Goal: Task Accomplishment & Management: Complete application form

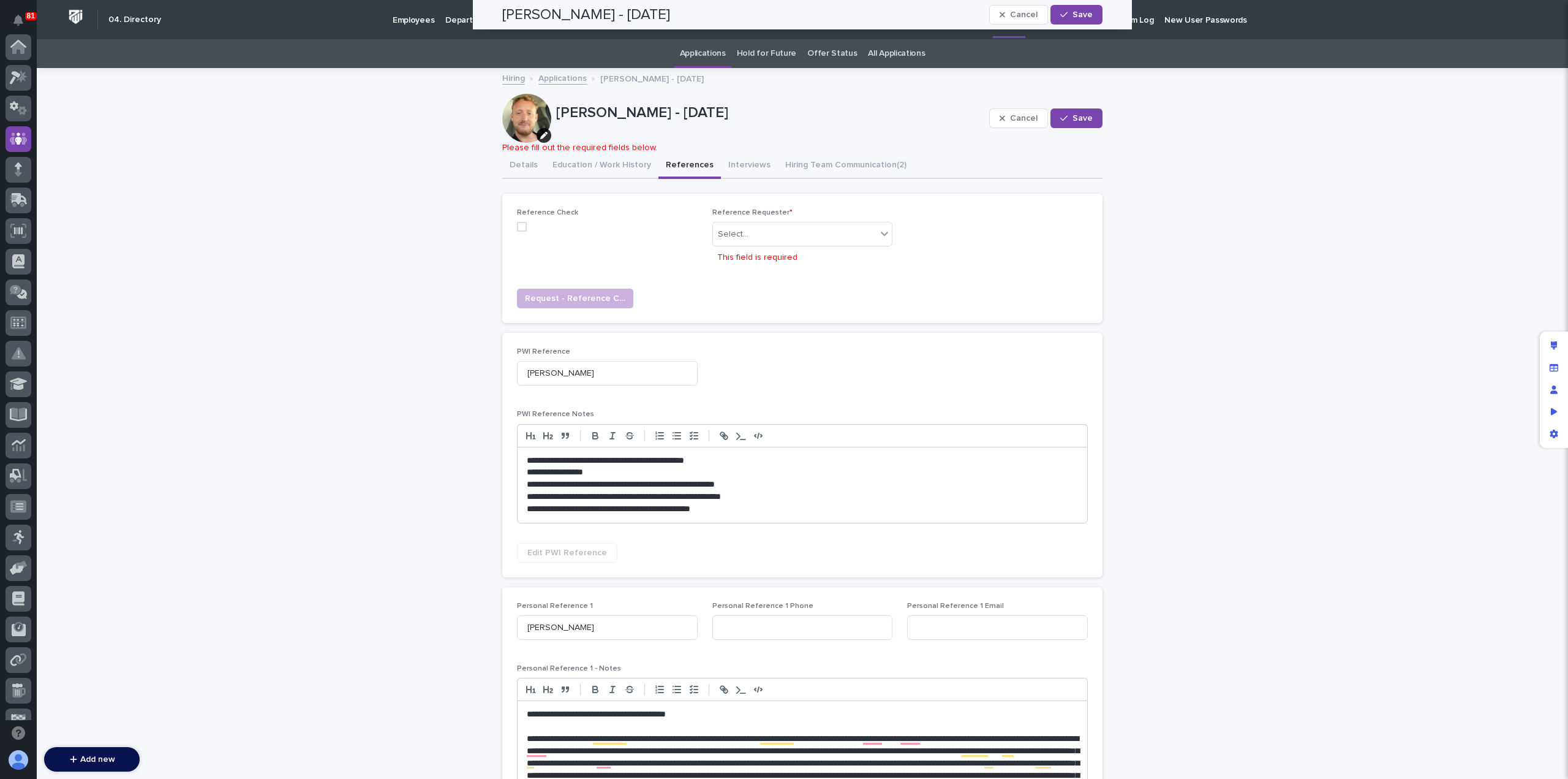
scroll to position [92, 0]
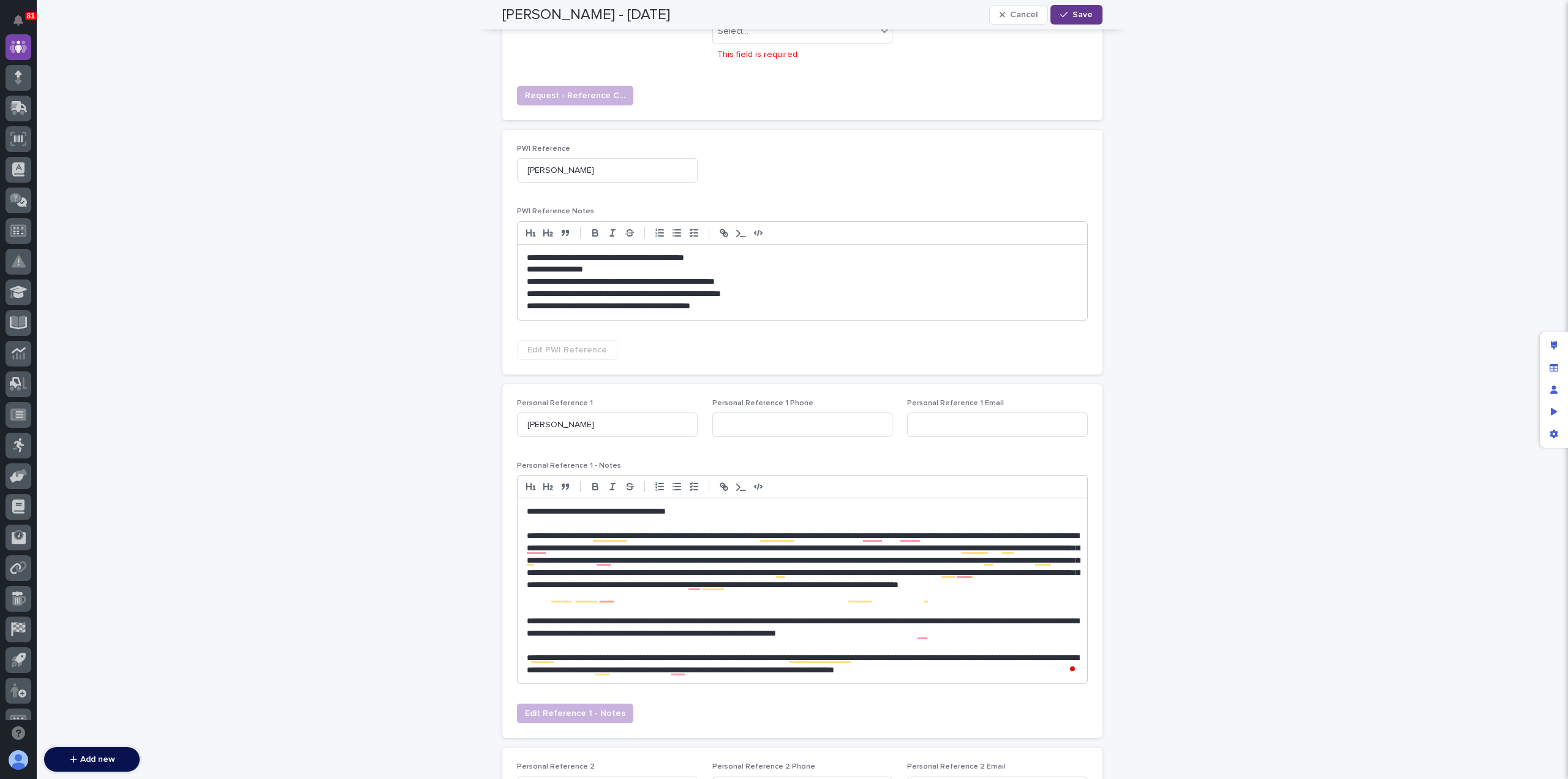
click at [1078, 15] on span "Save" at bounding box center [1082, 14] width 20 height 8
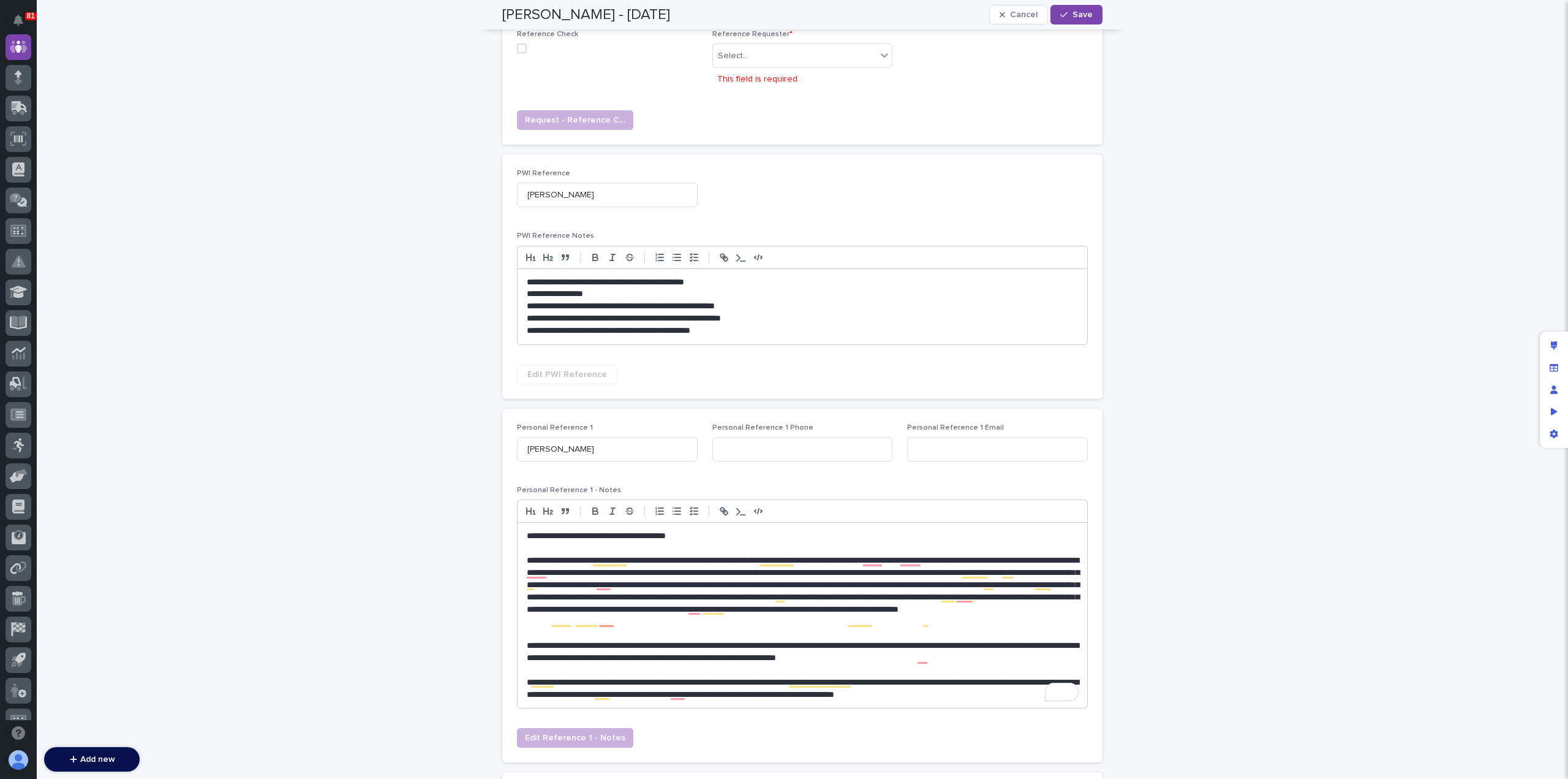
scroll to position [0, 0]
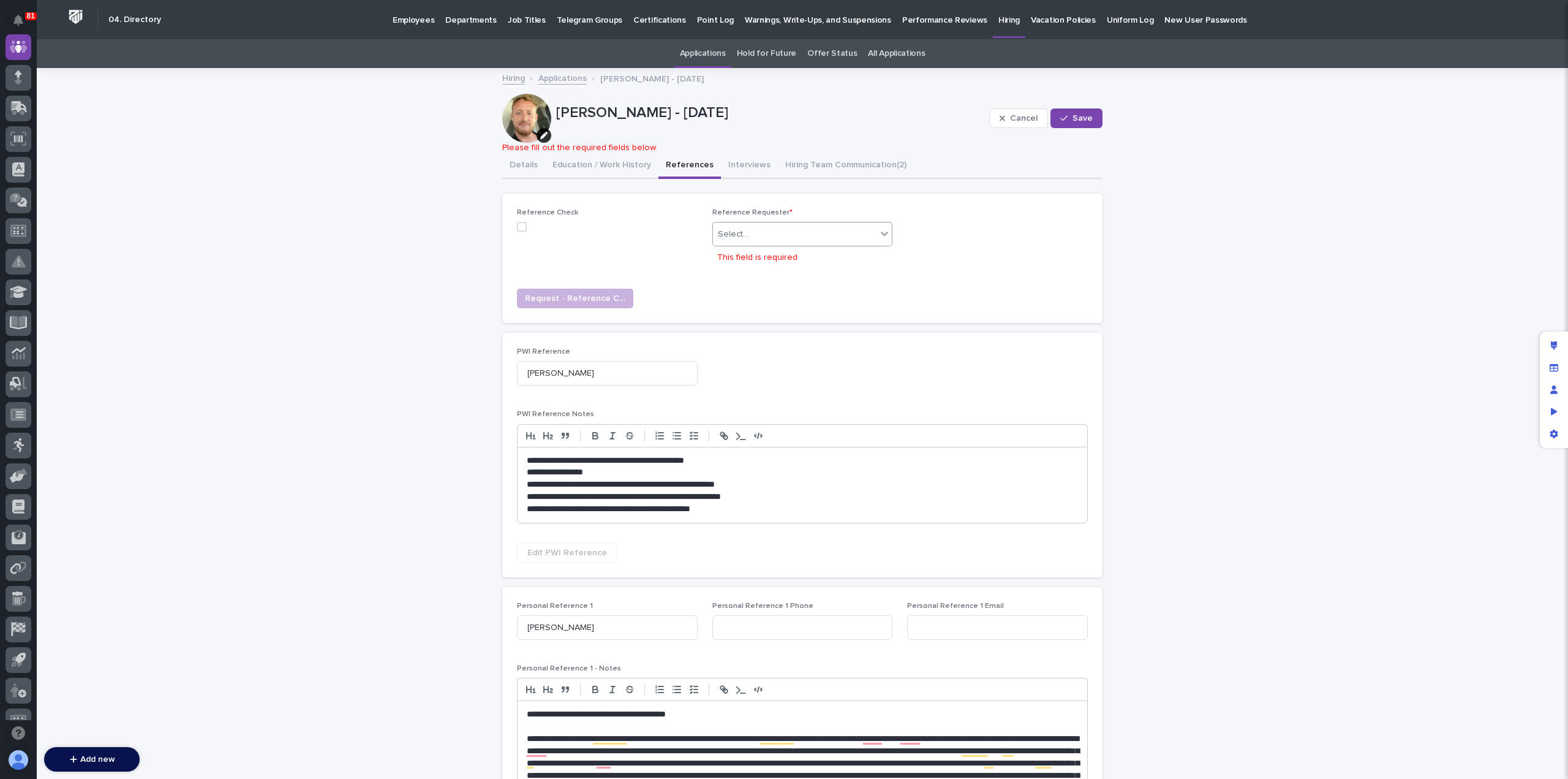
click at [846, 236] on div "Select..." at bounding box center [795, 234] width 164 height 20
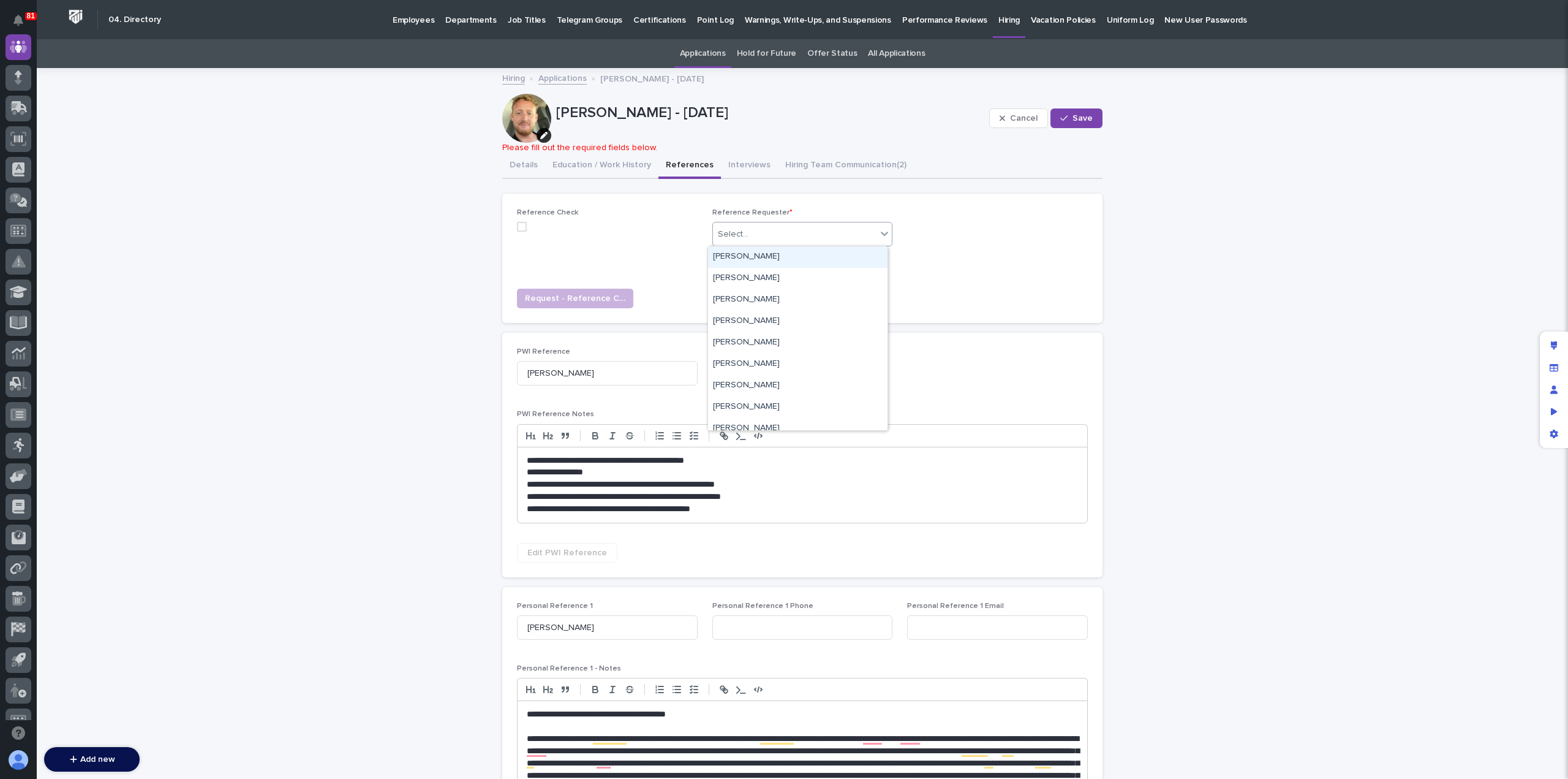
click at [846, 236] on div "Select..." at bounding box center [795, 234] width 164 height 20
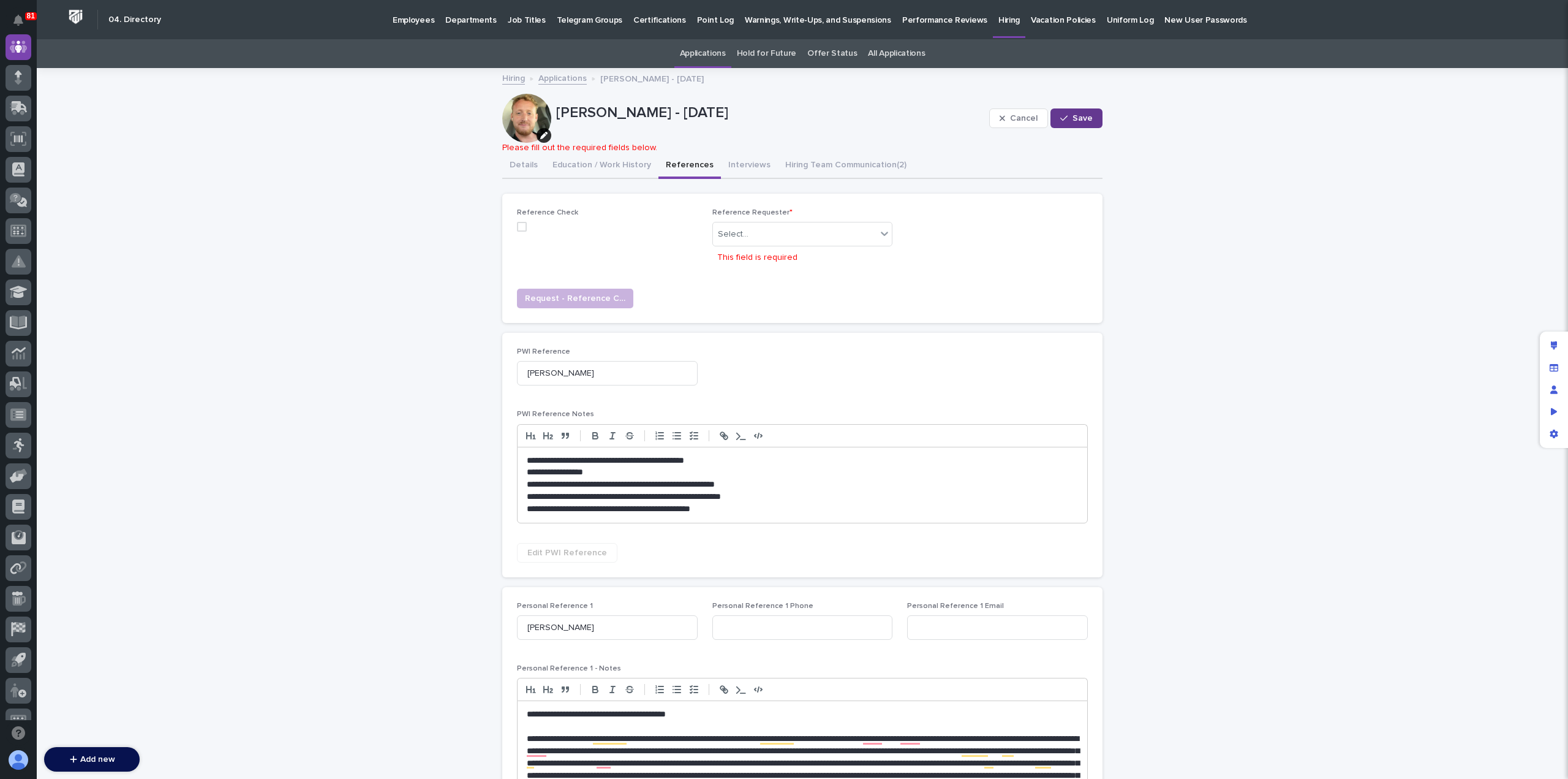
click at [1064, 122] on div "button" at bounding box center [1066, 118] width 12 height 8
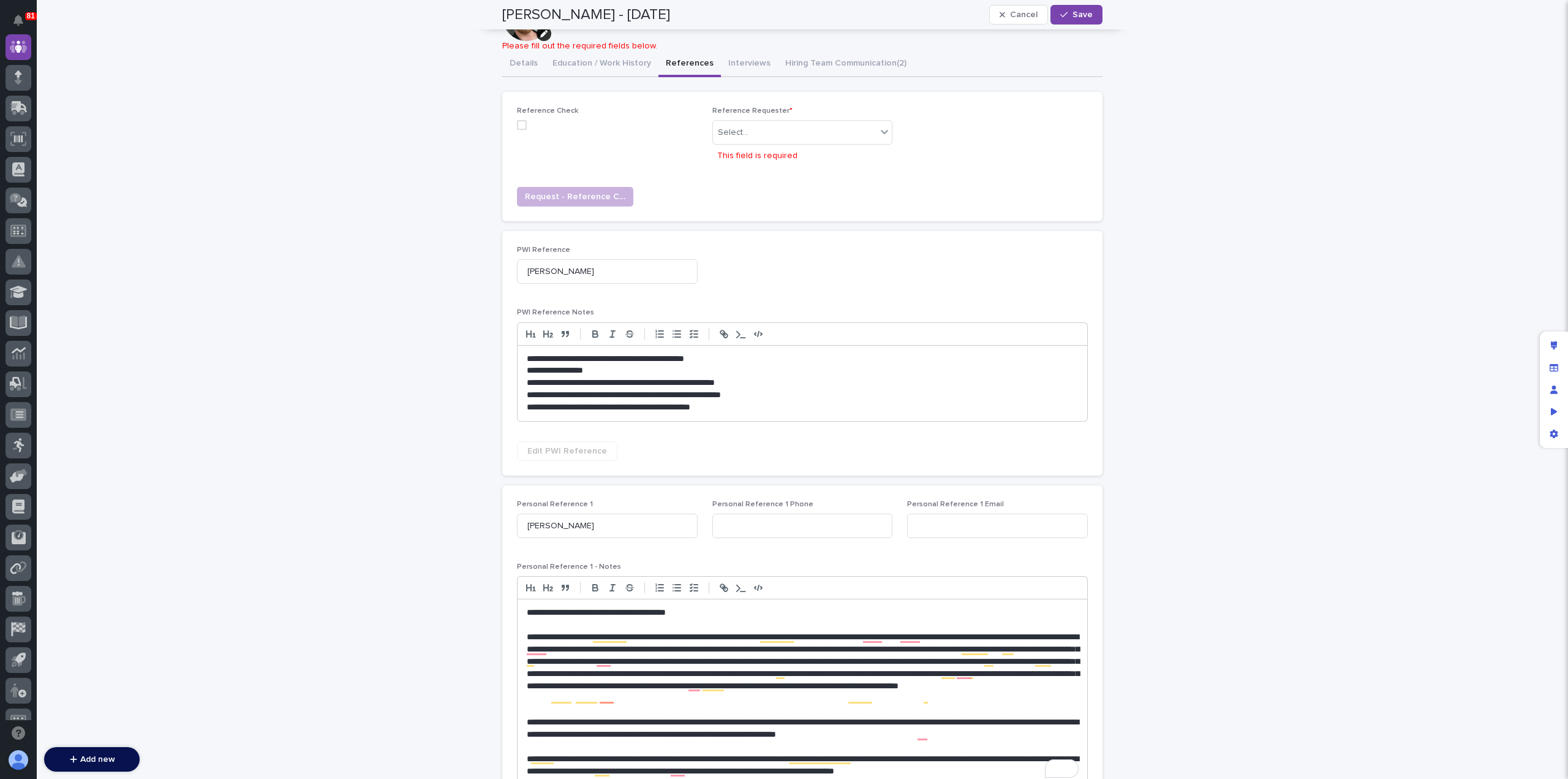
scroll to position [85, 0]
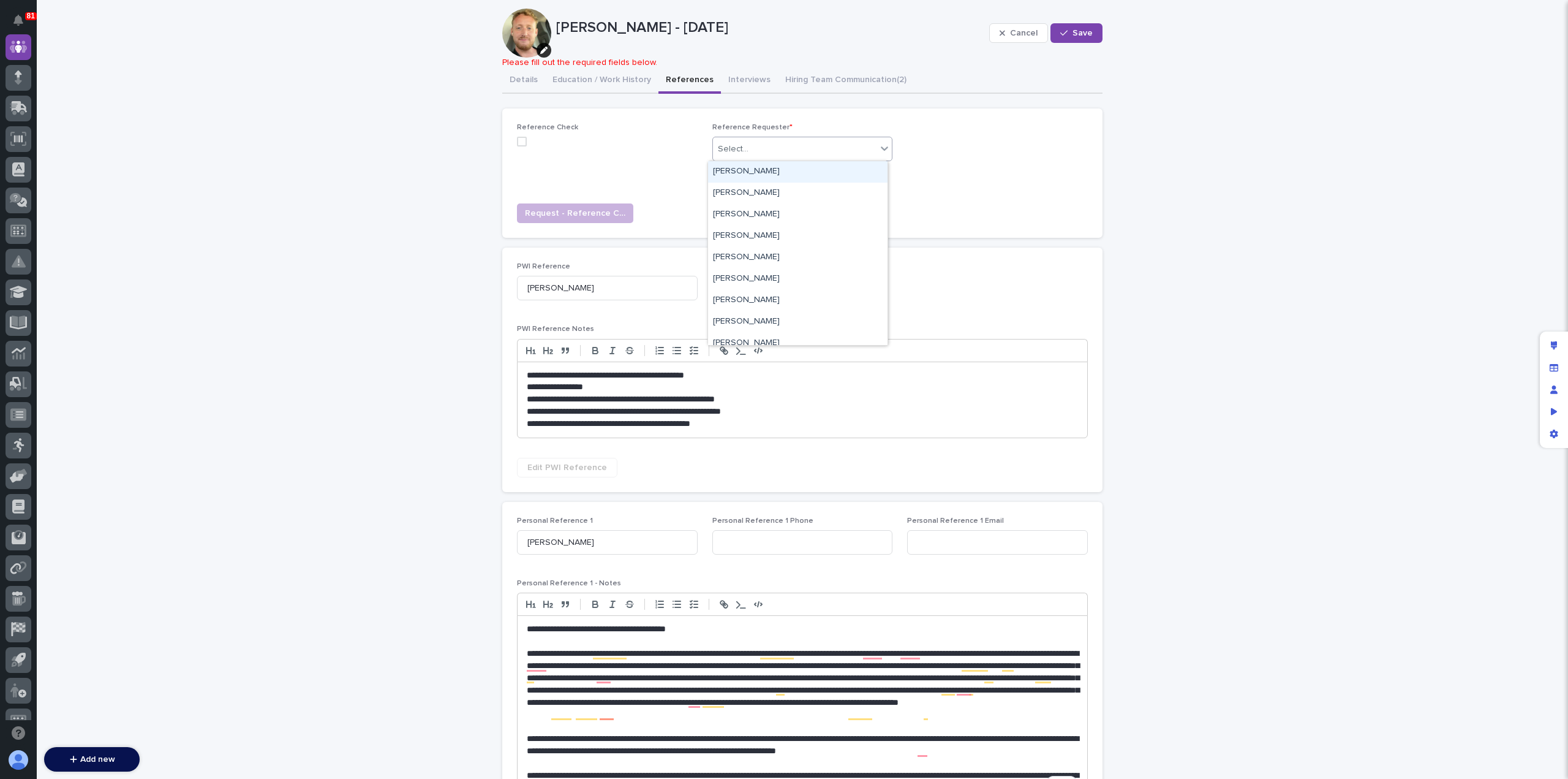
click at [750, 144] on div "Select..." at bounding box center [795, 149] width 164 height 20
type input "***"
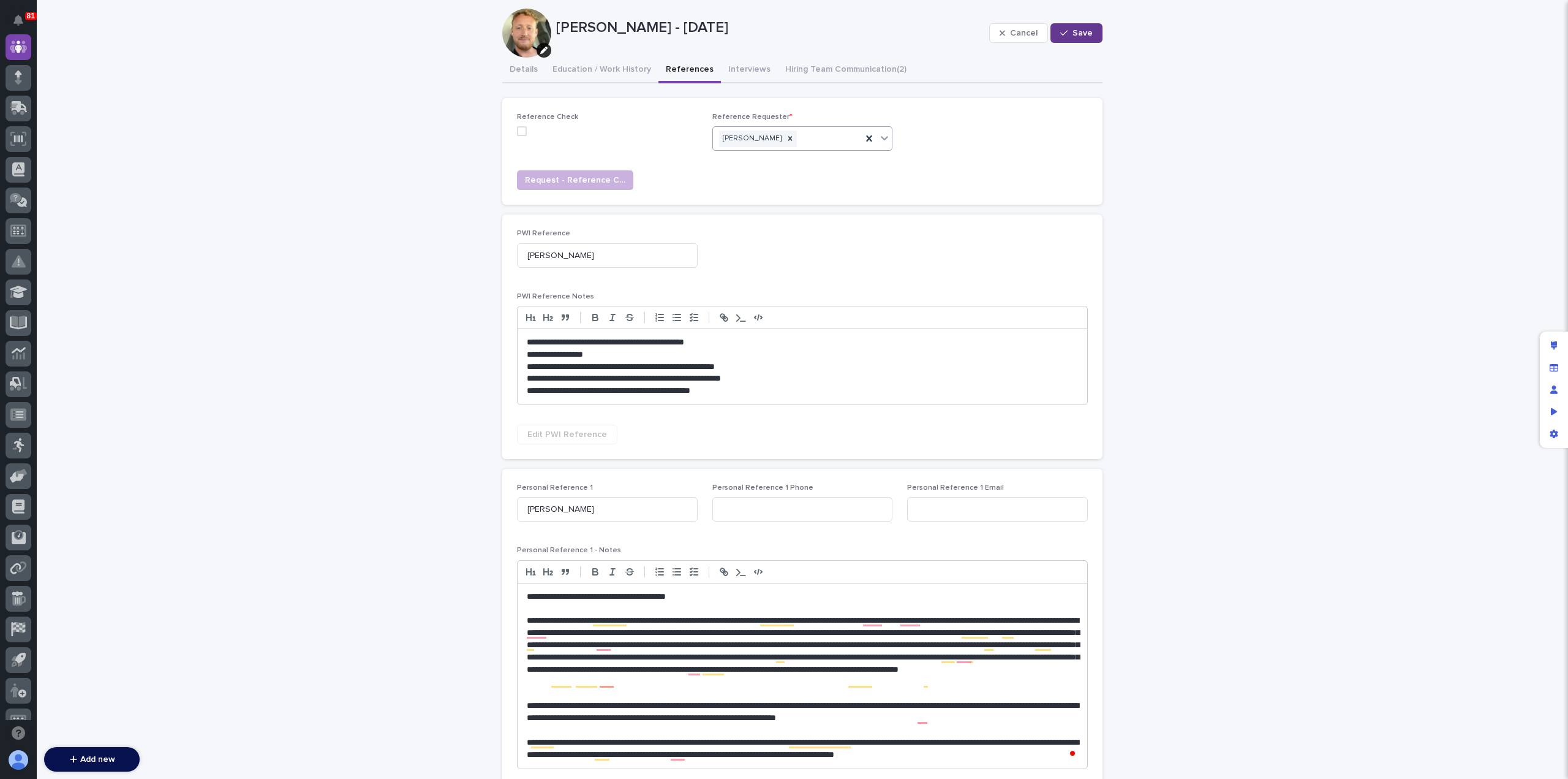
click at [1080, 38] on button "Save" at bounding box center [1076, 33] width 52 height 19
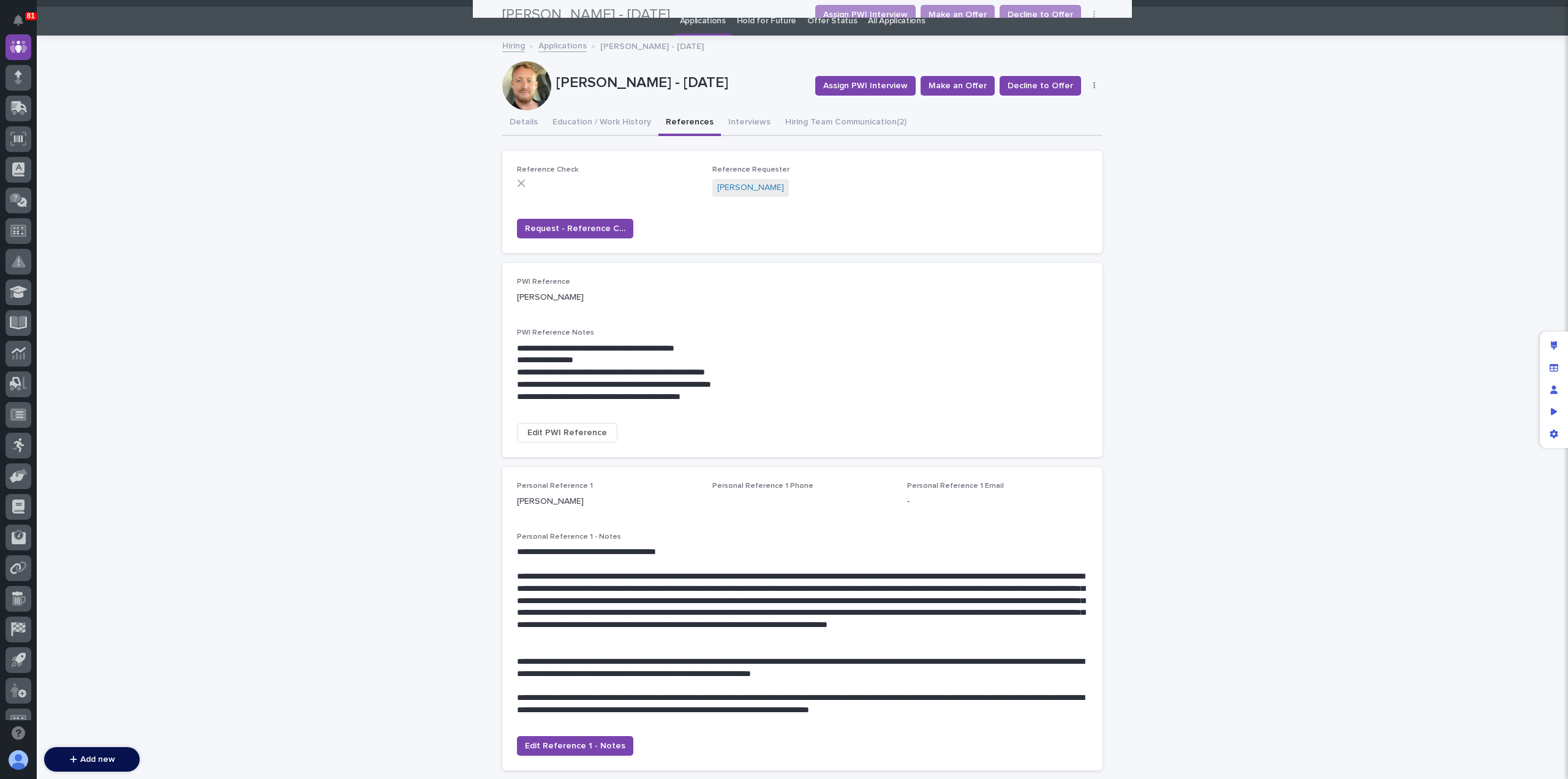
scroll to position [0, 0]
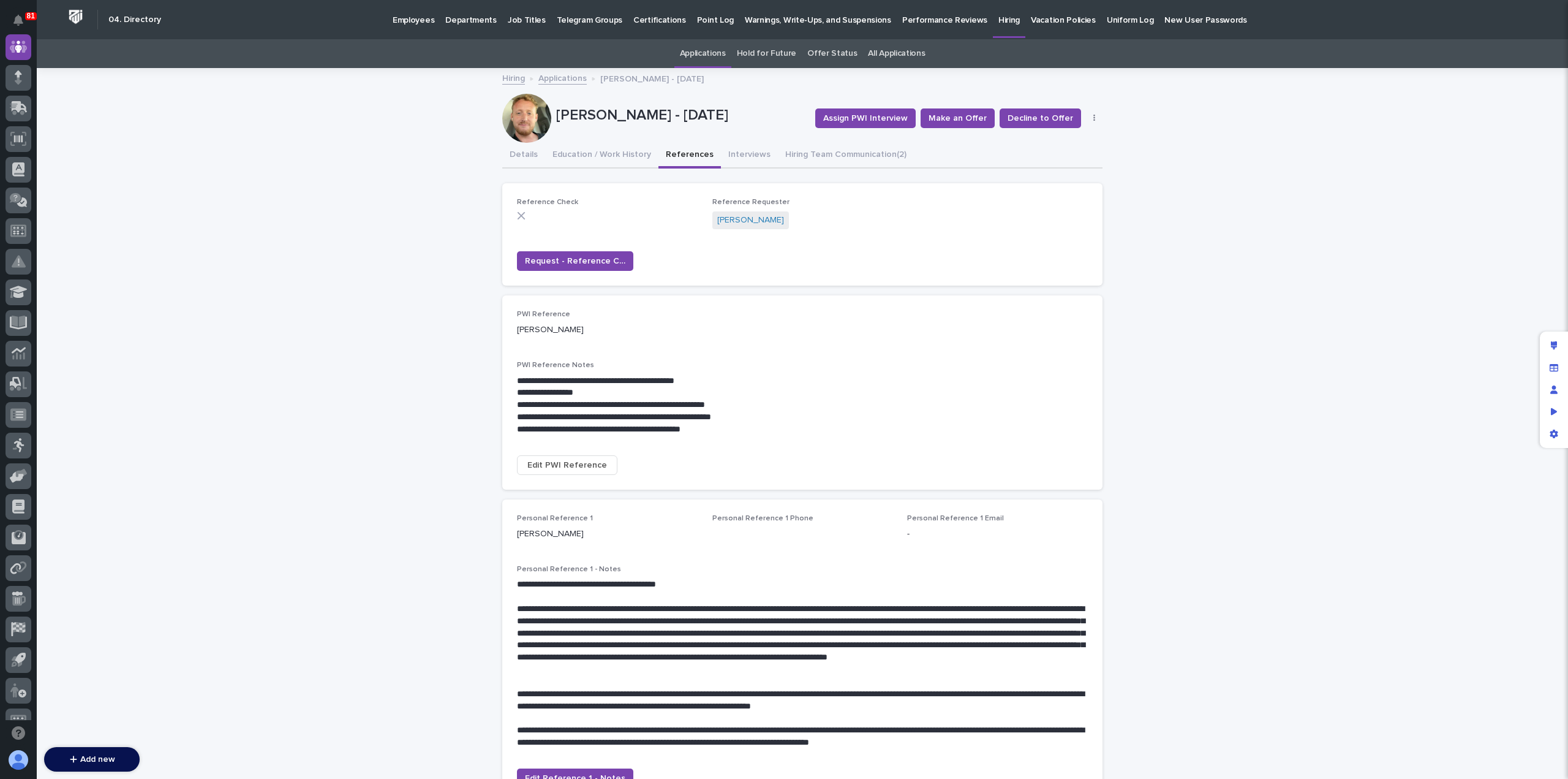
click at [562, 81] on link "Applications" at bounding box center [562, 77] width 48 height 14
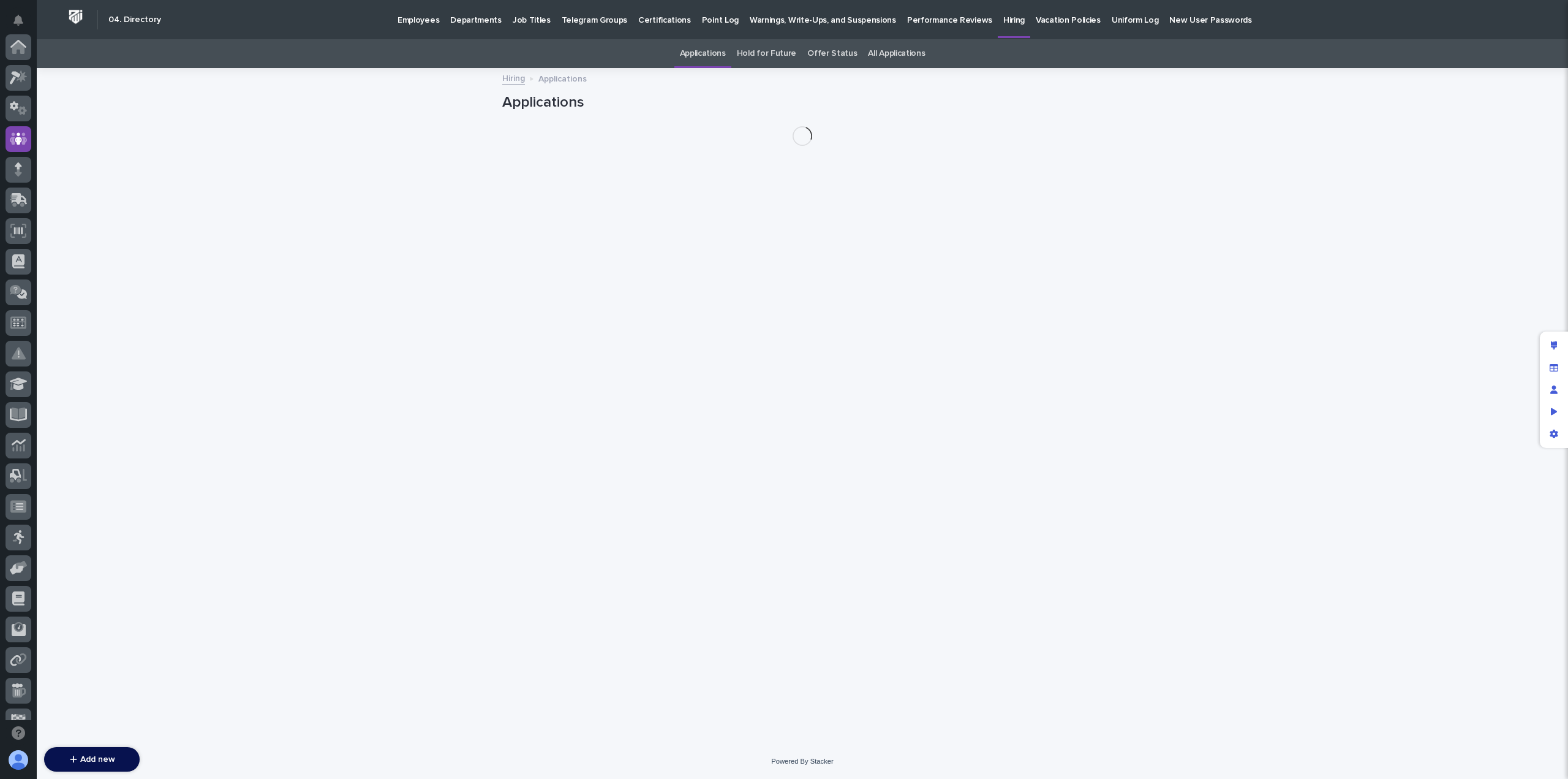
scroll to position [92, 0]
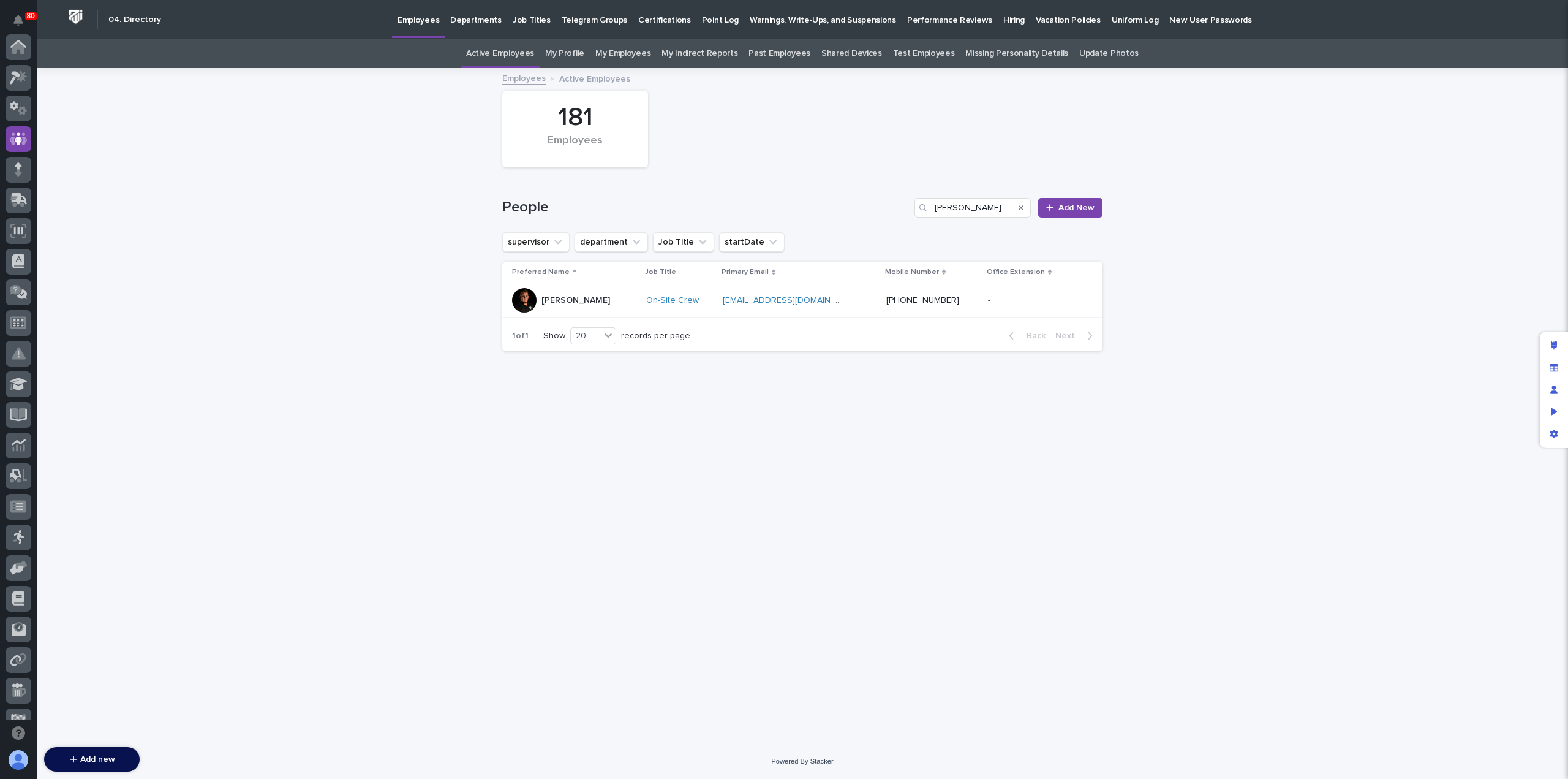
scroll to position [92, 0]
click at [951, 204] on input "[PERSON_NAME]" at bounding box center [972, 207] width 117 height 19
click at [1003, 17] on p "Hiring" at bounding box center [1014, 13] width 21 height 26
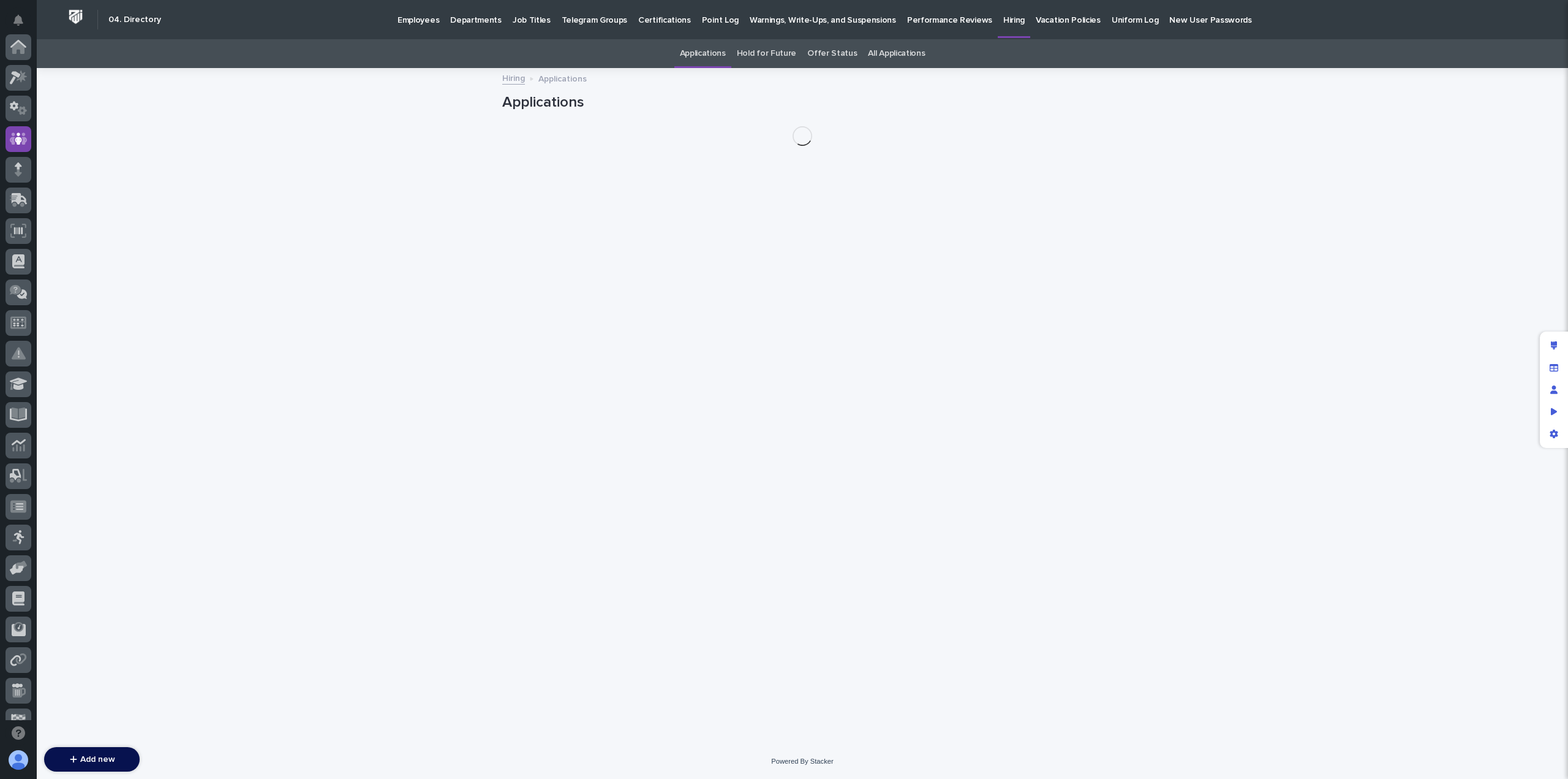
scroll to position [92, 0]
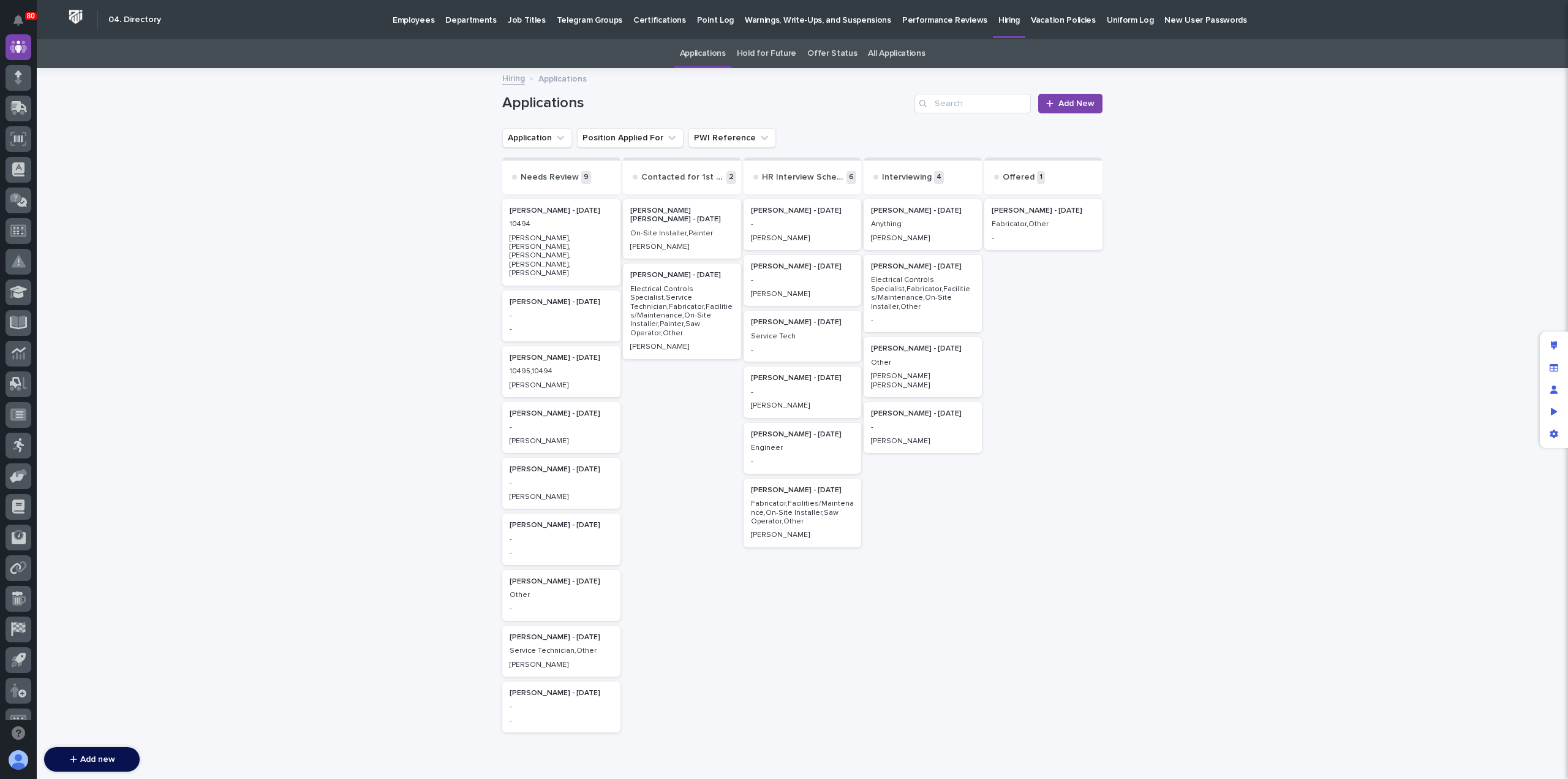
click at [1025, 212] on p "[PERSON_NAME] - [DATE]" at bounding box center [1043, 210] width 104 height 8
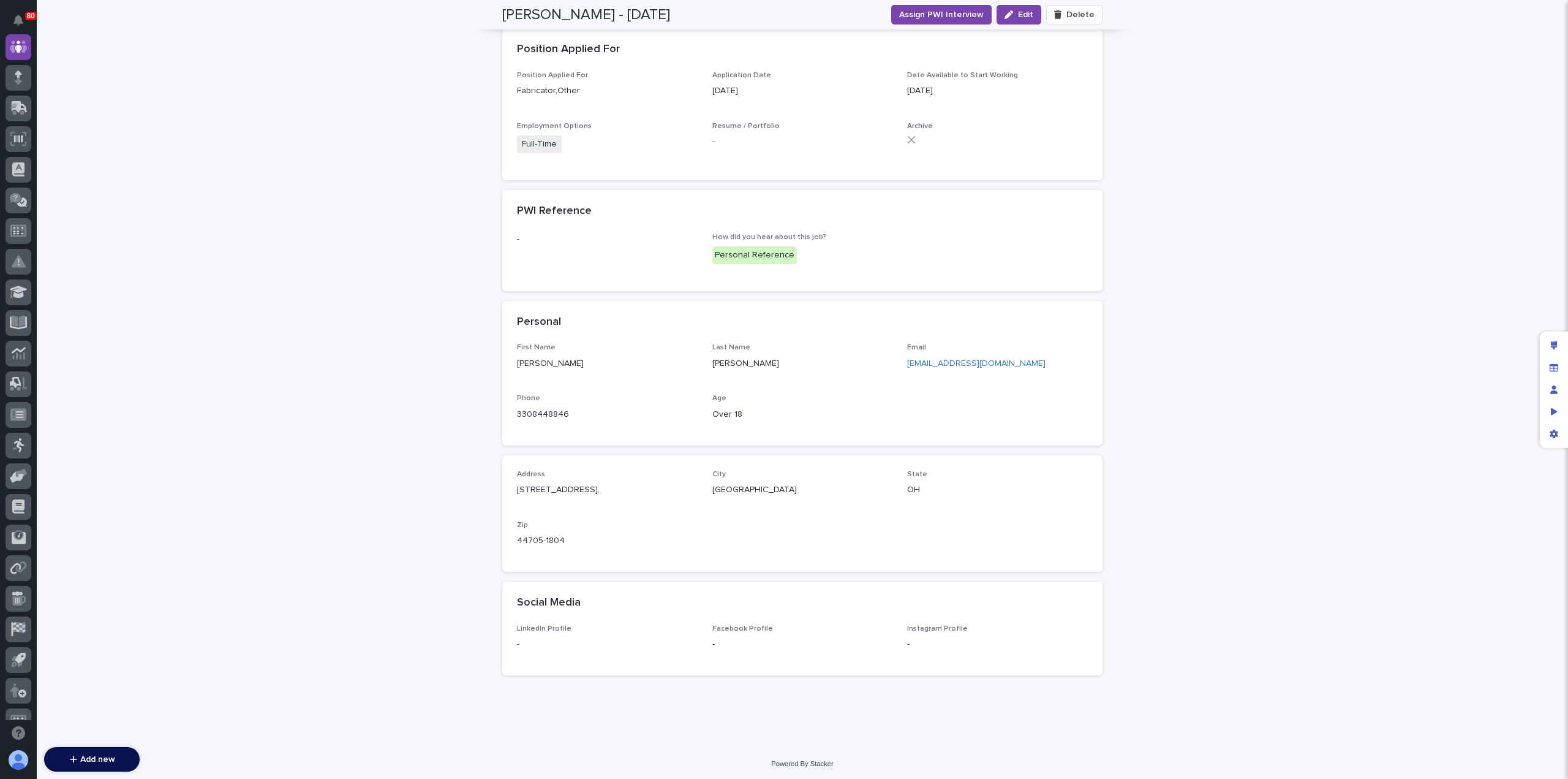
scroll to position [453, 0]
